Goal: Navigation & Orientation: Find specific page/section

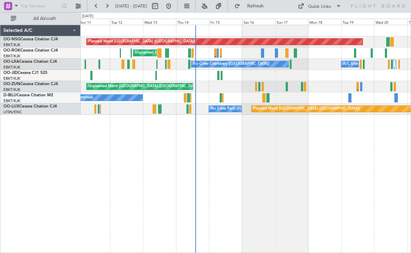
click at [315, 89] on div "Unplanned Maint [GEOGRAPHIC_DATA] ([GEOGRAPHIC_DATA])" at bounding box center [246, 86] width 330 height 11
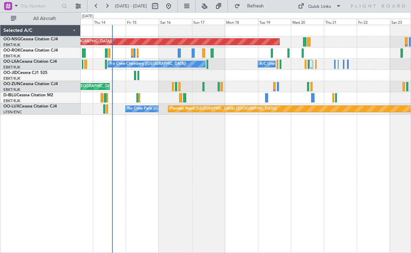
click at [289, 76] on div at bounding box center [246, 75] width 330 height 11
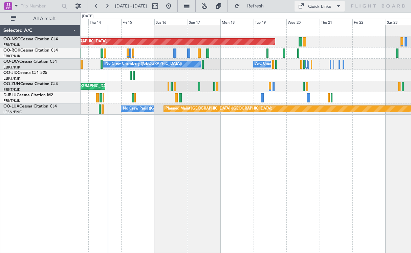
click at [305, 4] on span at bounding box center [301, 6] width 8 height 8
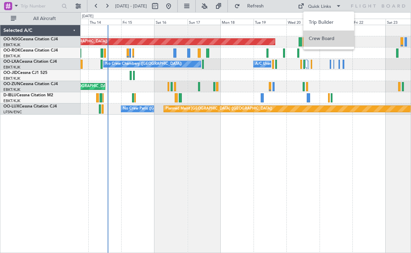
click at [309, 36] on button "Crew Board" at bounding box center [328, 38] width 51 height 16
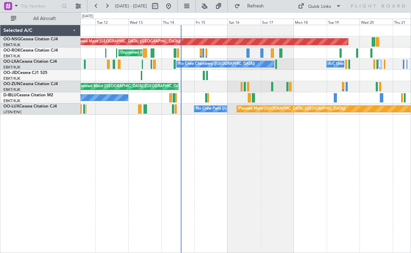
click at [250, 79] on div at bounding box center [246, 75] width 330 height 11
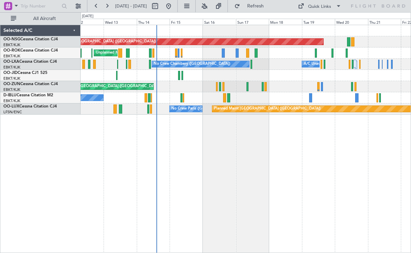
click at [293, 101] on div "No Crew [GEOGRAPHIC_DATA] ([GEOGRAPHIC_DATA] National)" at bounding box center [246, 97] width 330 height 11
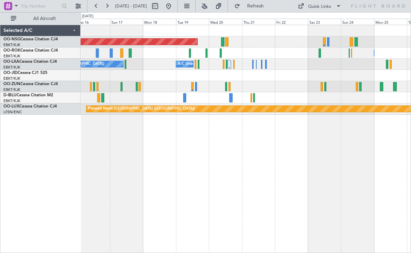
click at [241, 102] on div at bounding box center [246, 97] width 330 height 11
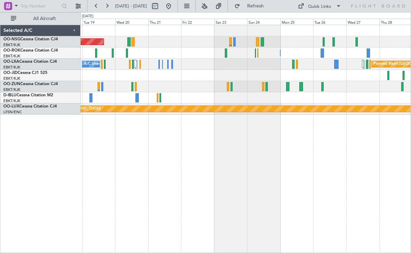
click at [207, 98] on div at bounding box center [246, 97] width 330 height 11
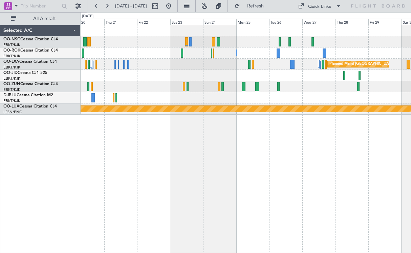
click at [293, 84] on div at bounding box center [246, 86] width 330 height 11
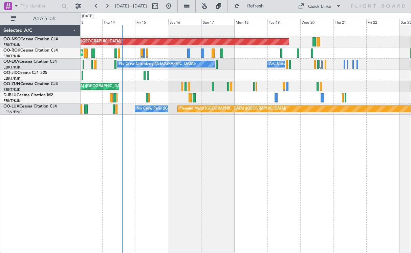
click at [304, 132] on div "Planned Maint [GEOGRAPHIC_DATA] ([GEOGRAPHIC_DATA]) Unplanned Maint [GEOGRAPHIC…" at bounding box center [246, 139] width 331 height 228
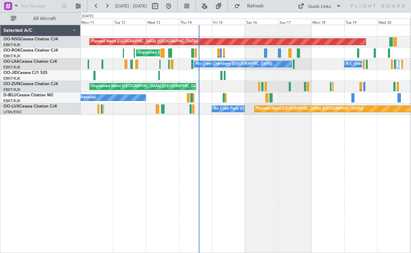
click at [257, 135] on div "Planned Maint [GEOGRAPHIC_DATA] ([GEOGRAPHIC_DATA]) Unplanned Maint [GEOGRAPHIC…" at bounding box center [246, 139] width 331 height 228
click at [289, 85] on div "Unplanned Maint [GEOGRAPHIC_DATA] ([GEOGRAPHIC_DATA])" at bounding box center [246, 86] width 330 height 11
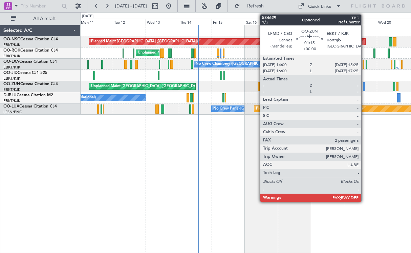
click at [364, 87] on div at bounding box center [364, 86] width 2 height 9
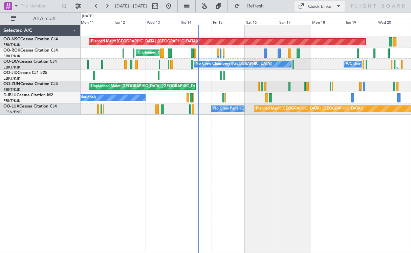
click at [305, 3] on span at bounding box center [301, 6] width 8 height 8
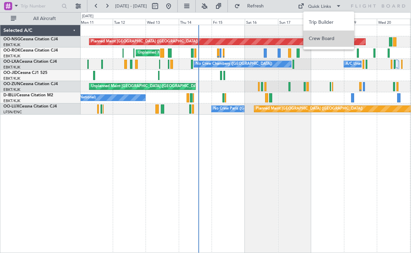
click at [308, 34] on button "Crew Board" at bounding box center [328, 38] width 51 height 16
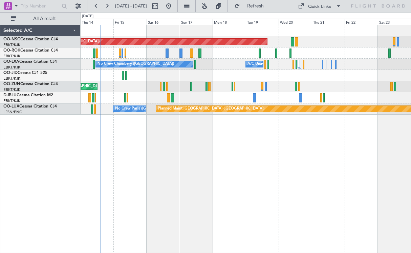
click at [207, 152] on div "Planned Maint [GEOGRAPHIC_DATA] ([GEOGRAPHIC_DATA]) Unplanned Maint [GEOGRAPHIC…" at bounding box center [246, 139] width 331 height 228
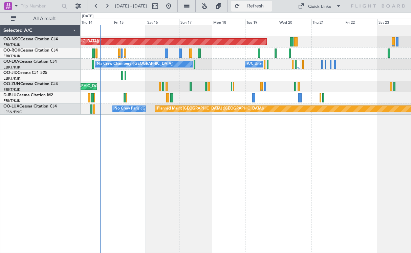
click at [252, 4] on button "Refresh" at bounding box center [251, 6] width 41 height 11
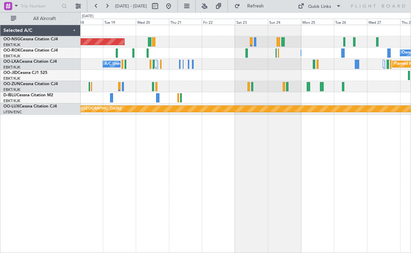
click at [192, 138] on div "Planned Maint [GEOGRAPHIC_DATA] ([GEOGRAPHIC_DATA]) Owner [GEOGRAPHIC_DATA]-[GE…" at bounding box center [246, 139] width 331 height 228
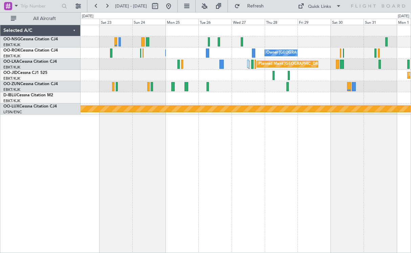
click at [197, 158] on div "Owner [GEOGRAPHIC_DATA]-[GEOGRAPHIC_DATA] Owner [GEOGRAPHIC_DATA]-[GEOGRAPHIC_D…" at bounding box center [246, 139] width 331 height 228
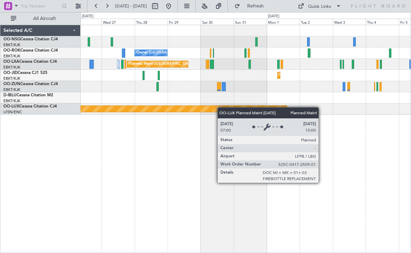
click at [211, 106] on div "Owner [GEOGRAPHIC_DATA]-[GEOGRAPHIC_DATA] Owner [GEOGRAPHIC_DATA]-[GEOGRAPHIC_D…" at bounding box center [246, 69] width 330 height 89
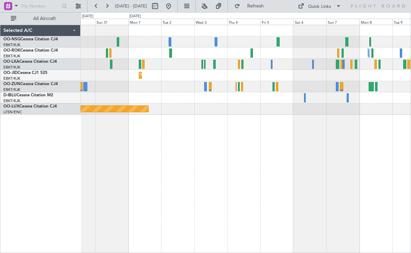
click at [137, 122] on div "Owner [GEOGRAPHIC_DATA]-[GEOGRAPHIC_DATA] Planned Maint [GEOGRAPHIC_DATA]-[GEOG…" at bounding box center [246, 139] width 331 height 228
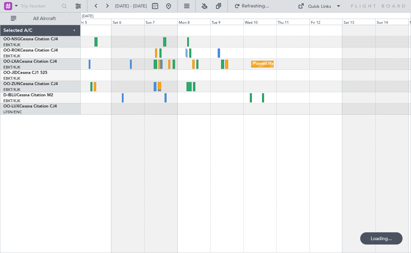
click at [120, 146] on div "Planned Maint Kortrijk-[GEOGRAPHIC_DATA]" at bounding box center [246, 139] width 331 height 228
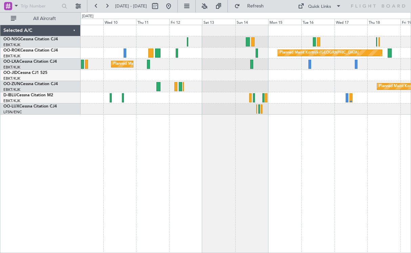
click at [98, 140] on div "Planned Maint Kortrijk-[GEOGRAPHIC_DATA] Planned Maint [GEOGRAPHIC_DATA]-[GEOGR…" at bounding box center [246, 139] width 331 height 228
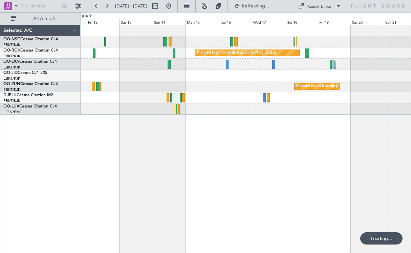
click at [60, 147] on div "Planned Maint Kortrijk-[GEOGRAPHIC_DATA] Planned Maint [GEOGRAPHIC_DATA]-[GEOGR…" at bounding box center [205, 132] width 411 height 240
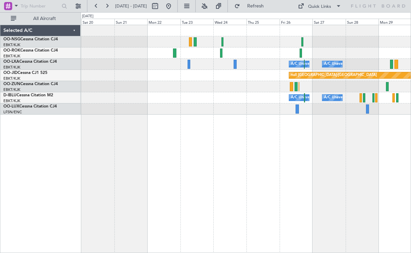
click at [15, 147] on div "Planned Maint Kortrijk-[GEOGRAPHIC_DATA] A/C Unavailable [GEOGRAPHIC_DATA] ([GE…" at bounding box center [205, 132] width 411 height 240
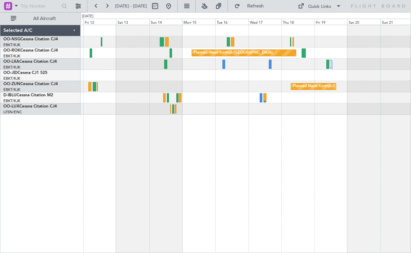
click at [397, 134] on div "Planned Maint Kortrijk-[GEOGRAPHIC_DATA] Planned Maint [GEOGRAPHIC_DATA]-[GEOGR…" at bounding box center [246, 139] width 331 height 228
click at [343, 134] on div "Planned Maint Kortrijk-[GEOGRAPHIC_DATA] Planned Maint [GEOGRAPHIC_DATA]-[GEOGR…" at bounding box center [246, 139] width 331 height 228
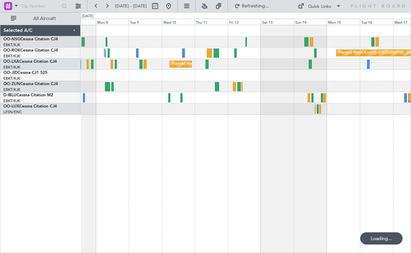
click at [309, 137] on div "Planned Maint Kortrijk-[GEOGRAPHIC_DATA] Planned Maint [GEOGRAPHIC_DATA]-[GEOGR…" at bounding box center [246, 139] width 331 height 228
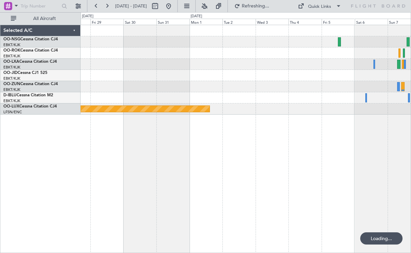
click at [301, 140] on div "Planned Maint [GEOGRAPHIC_DATA] ([GEOGRAPHIC_DATA])" at bounding box center [246, 139] width 331 height 228
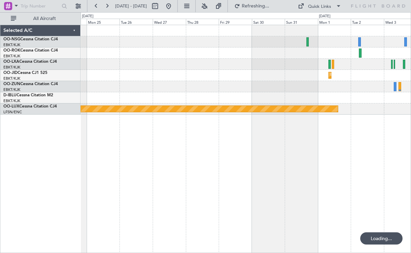
click at [334, 147] on div "Planned Maint Kortrijk-[GEOGRAPHIC_DATA] Planned Maint [GEOGRAPHIC_DATA] ([GEOG…" at bounding box center [246, 139] width 331 height 228
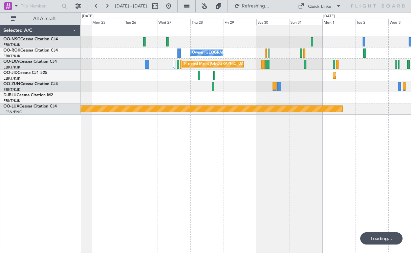
click at [312, 140] on div "Owner [GEOGRAPHIC_DATA]-[GEOGRAPHIC_DATA] Planned Maint [GEOGRAPHIC_DATA] ([GEO…" at bounding box center [246, 139] width 331 height 228
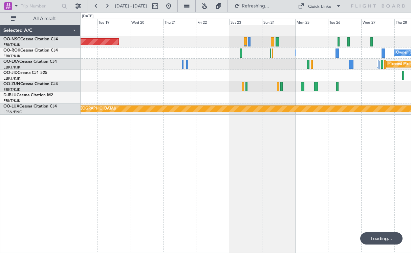
click at [325, 140] on div "Planned Maint [GEOGRAPHIC_DATA] ([GEOGRAPHIC_DATA]) Owner [GEOGRAPHIC_DATA]-[GE…" at bounding box center [246, 139] width 331 height 228
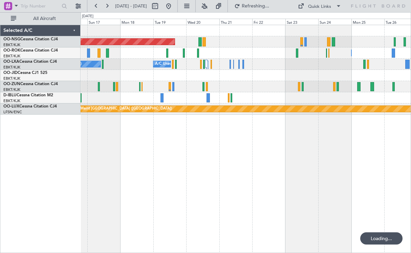
click at [290, 140] on div "Planned Maint [GEOGRAPHIC_DATA] ([GEOGRAPHIC_DATA]) Owner [GEOGRAPHIC_DATA]-[GE…" at bounding box center [246, 139] width 331 height 228
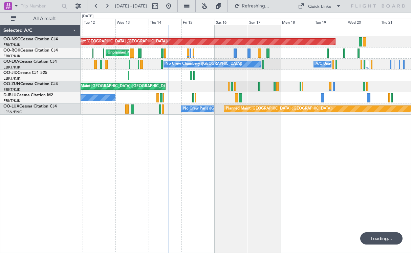
click at [276, 147] on div "Planned Maint [GEOGRAPHIC_DATA] ([GEOGRAPHIC_DATA]) Unplanned Maint [GEOGRAPHIC…" at bounding box center [246, 139] width 331 height 228
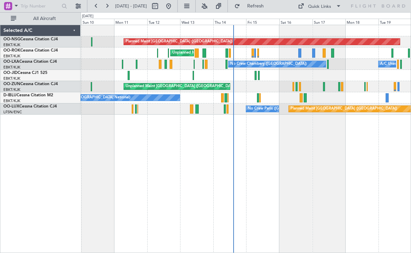
click at [372, 149] on div "Planned Maint [GEOGRAPHIC_DATA] ([GEOGRAPHIC_DATA]) Unplanned Maint [GEOGRAPHIC…" at bounding box center [246, 139] width 331 height 228
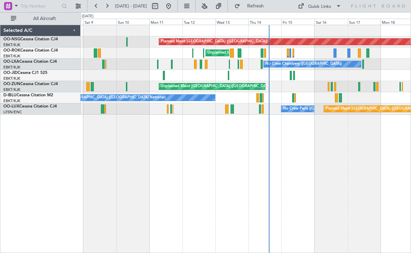
click at [175, 169] on div "Planned Maint [GEOGRAPHIC_DATA] ([GEOGRAPHIC_DATA]) Unplanned Maint [GEOGRAPHIC…" at bounding box center [246, 139] width 331 height 228
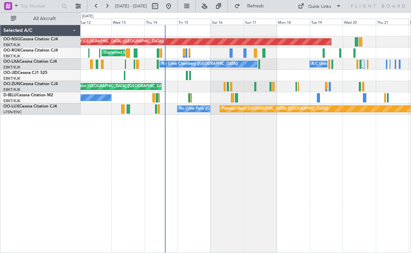
click at [273, 163] on div "Planned Maint [GEOGRAPHIC_DATA] ([GEOGRAPHIC_DATA]) Unplanned Maint [GEOGRAPHIC…" at bounding box center [246, 139] width 331 height 228
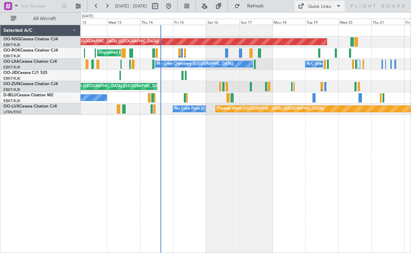
click at [305, 4] on span at bounding box center [301, 6] width 8 height 8
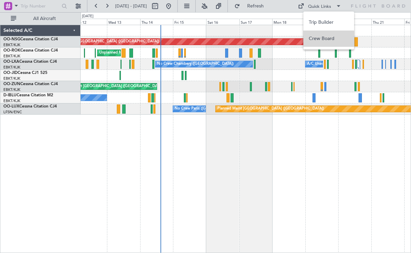
click at [314, 42] on button "Crew Board" at bounding box center [328, 38] width 51 height 16
